Goal: Information Seeking & Learning: Learn about a topic

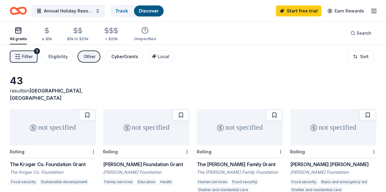
click at [123, 54] on div "CyberGrants" at bounding box center [124, 56] width 27 height 7
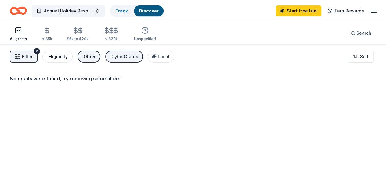
click at [65, 58] on div "Eligibility" at bounding box center [57, 56] width 19 height 7
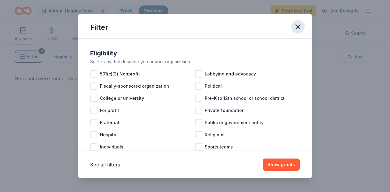
click at [296, 25] on icon "button" at bounding box center [298, 27] width 9 height 9
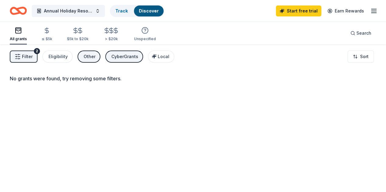
click at [37, 55] on button "Filter 2" at bounding box center [24, 57] width 28 height 12
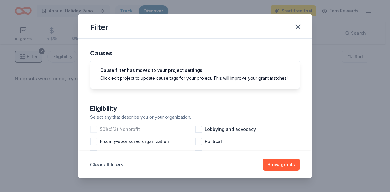
click at [135, 133] on span "501(c)(3) Nonprofit" at bounding box center [120, 129] width 40 height 7
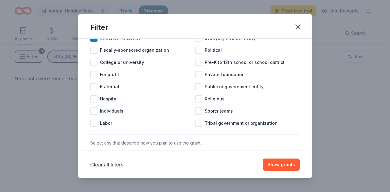
scroll to position [61, 0]
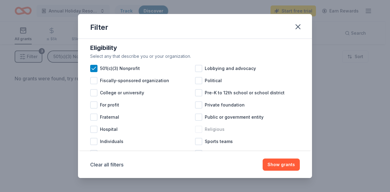
click at [205, 133] on span "Religious" at bounding box center [215, 129] width 20 height 7
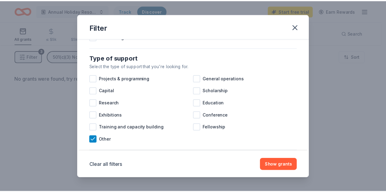
scroll to position [244, 0]
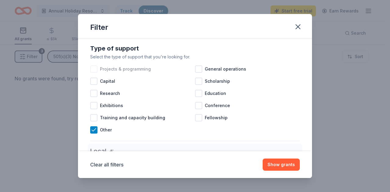
click at [115, 73] on span "Projects & programming" at bounding box center [125, 69] width 51 height 7
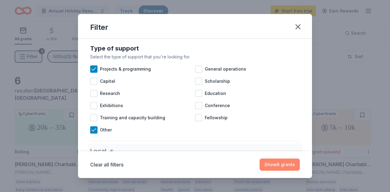
click at [287, 163] on button "Show 6 grants" at bounding box center [280, 165] width 40 height 12
